Goal: Task Accomplishment & Management: Complete application form

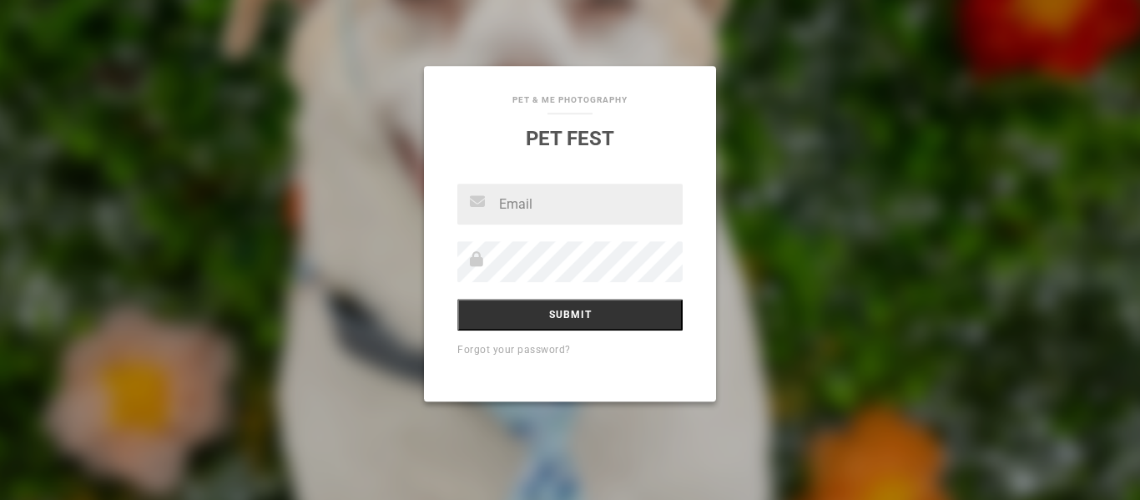
click at [518, 204] on input "text" at bounding box center [569, 204] width 225 height 41
type input "lafengigl7@msn.com"
click at [457, 299] on input "Submit" at bounding box center [569, 315] width 225 height 32
type input "[EMAIL_ADDRESS][DOMAIN_NAME]"
click at [457, 299] on input "Submit" at bounding box center [569, 315] width 225 height 32
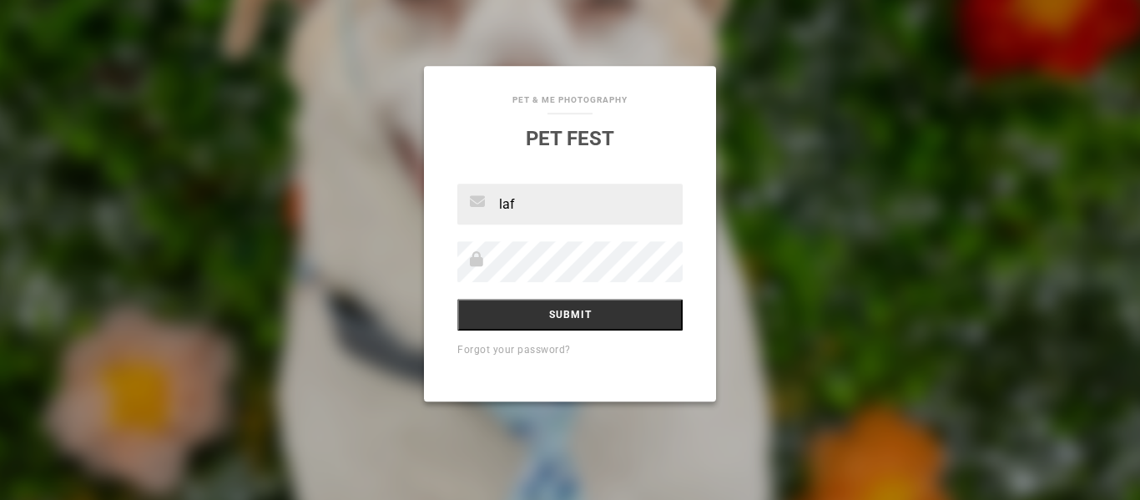
type input "laf"
click at [457, 299] on input "Submit" at bounding box center [569, 315] width 225 height 32
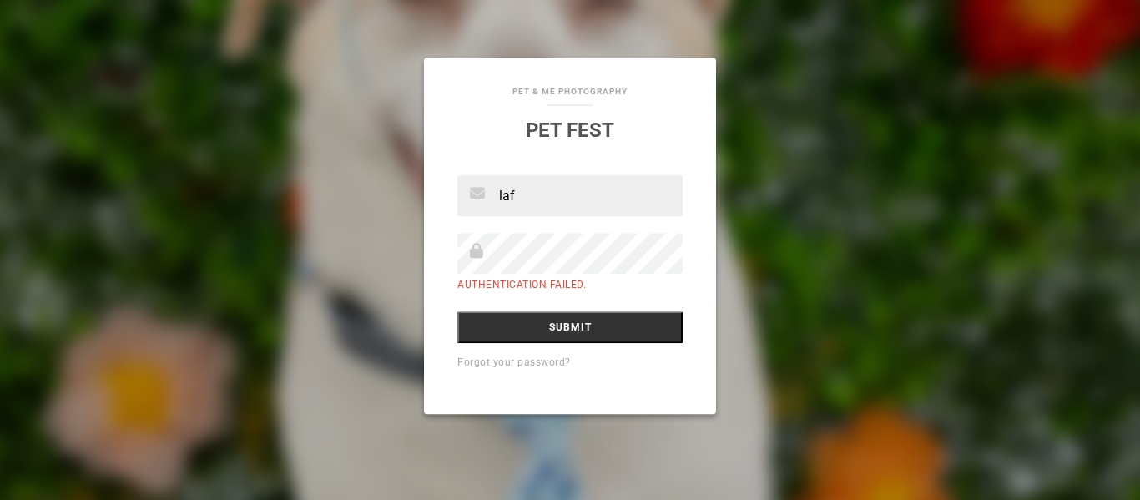
click at [537, 212] on input "laf" at bounding box center [569, 195] width 225 height 41
type input "lafengigl7@msn.com"
click at [457, 311] on input "Submit" at bounding box center [569, 327] width 225 height 32
